Goal: Book appointment/travel/reservation

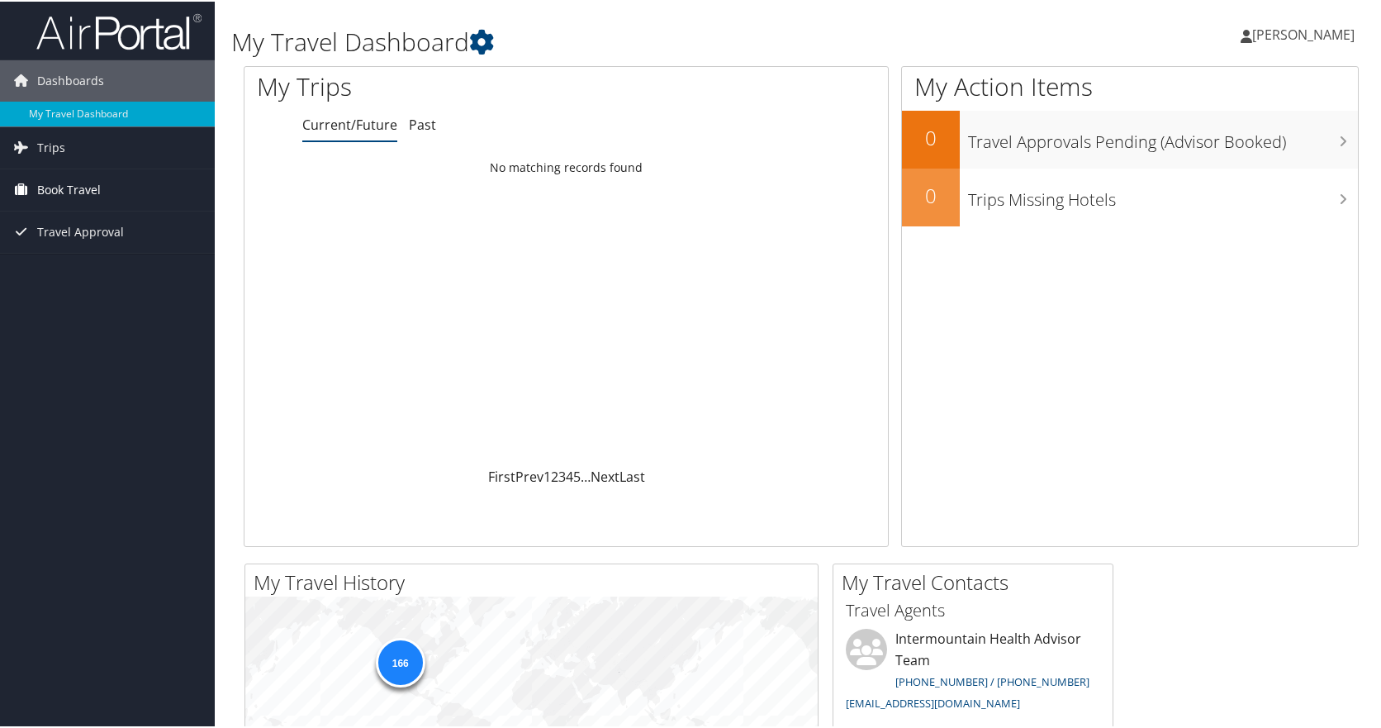
click at [51, 188] on span "Book Travel" at bounding box center [69, 188] width 64 height 41
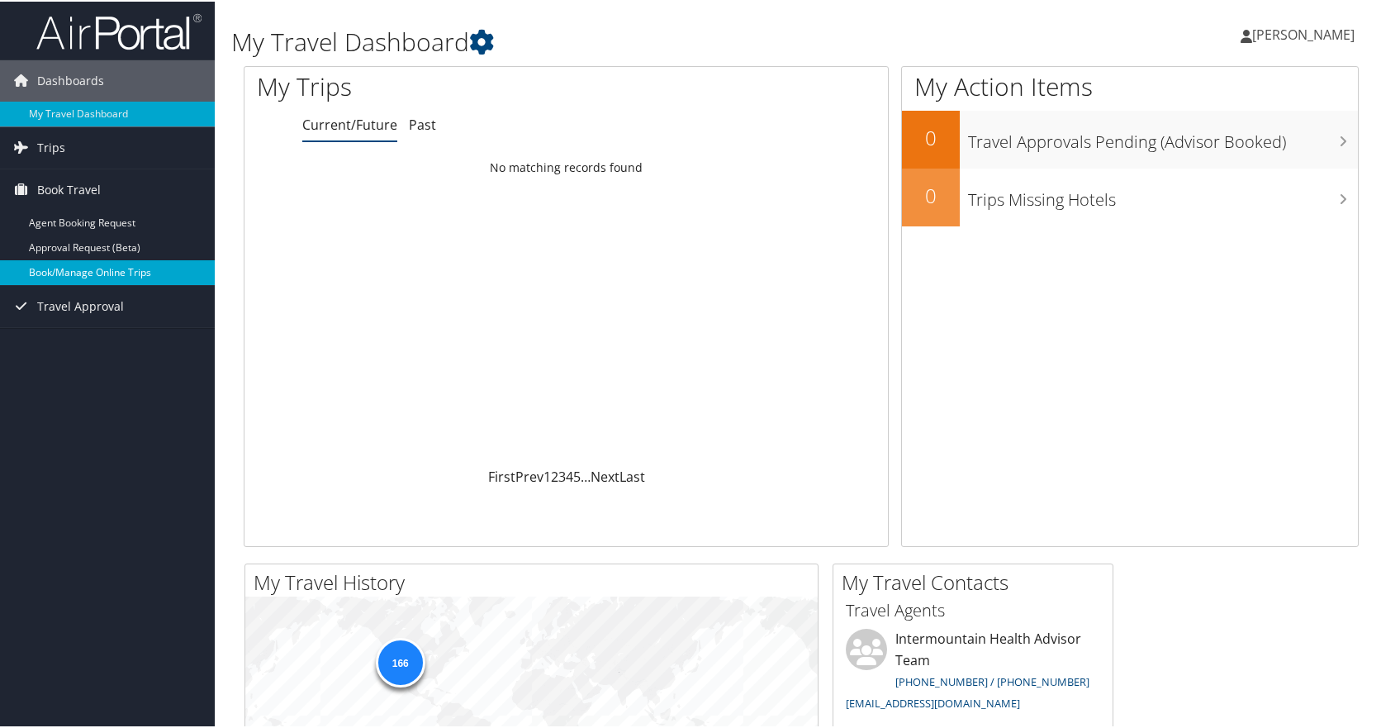
click at [84, 272] on link "Book/Manage Online Trips" at bounding box center [107, 271] width 215 height 25
